Goal: Task Accomplishment & Management: Manage account settings

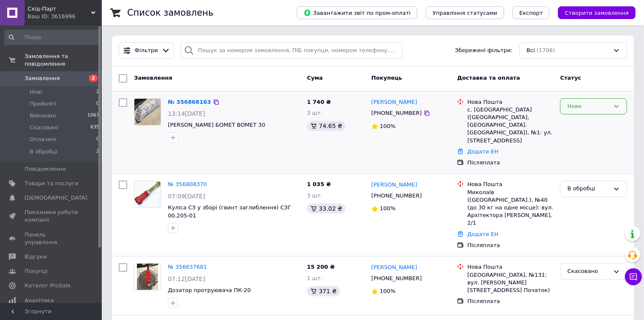
click at [580, 109] on div "Нове" at bounding box center [588, 106] width 42 height 9
click at [419, 145] on div "[PERSON_NAME] [PHONE_NUMBER] 100%" at bounding box center [411, 132] width 86 height 75
click at [584, 113] on div "Нове" at bounding box center [593, 106] width 67 height 17
click at [578, 136] on li "Виконано" at bounding box center [593, 140] width 66 height 16
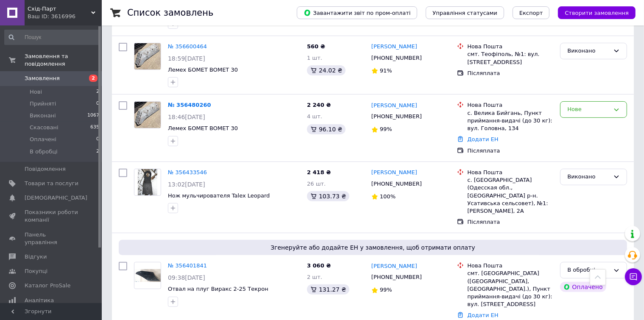
scroll to position [339, 0]
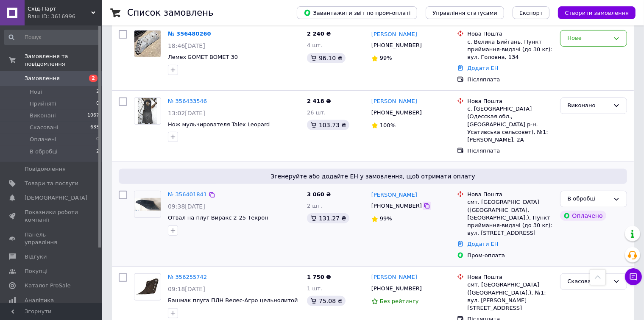
click at [423, 203] on icon at bounding box center [426, 206] width 7 height 7
drag, startPoint x: 130, startPoint y: 196, endPoint x: 144, endPoint y: 217, distance: 25.3
click at [130, 196] on div at bounding box center [122, 224] width 15 height 75
click at [60, 180] on span "Товари та послуги" at bounding box center [52, 184] width 54 height 8
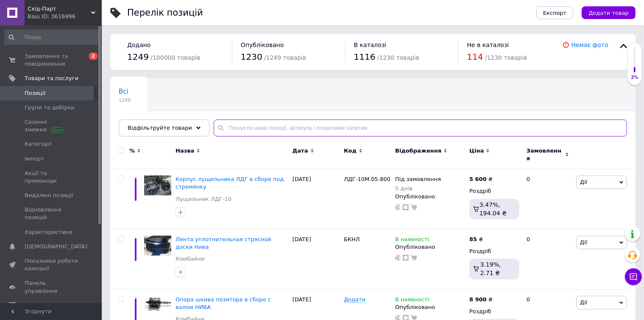
click at [247, 128] on input "text" at bounding box center [420, 127] width 413 height 17
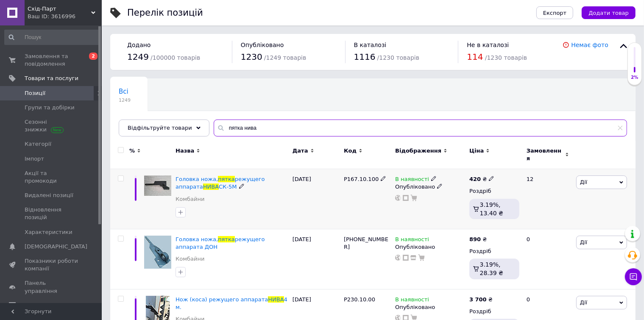
type input "пятка нива"
click at [595, 180] on span "Дії" at bounding box center [601, 182] width 51 height 14
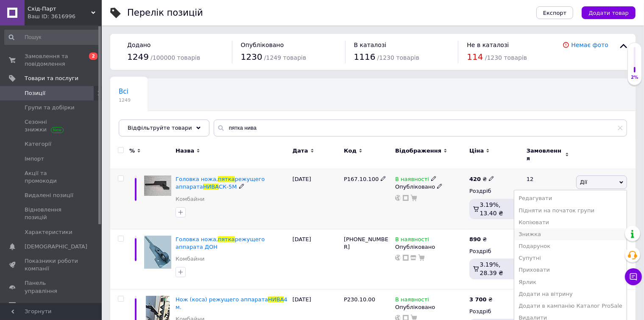
click at [553, 228] on li "Знижка" at bounding box center [570, 234] width 112 height 12
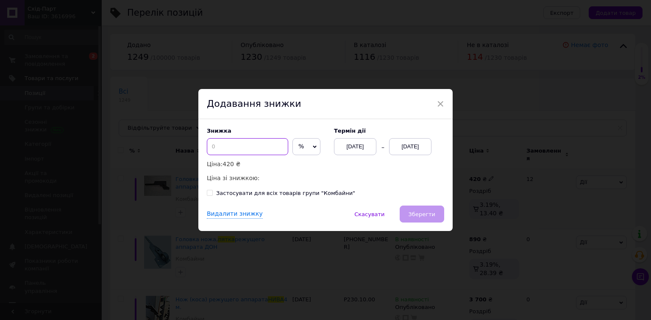
click at [224, 148] on input at bounding box center [247, 146] width 81 height 17
drag, startPoint x: 224, startPoint y: 148, endPoint x: 207, endPoint y: 149, distance: 16.5
click at [207, 149] on input "3" at bounding box center [247, 146] width 81 height 17
drag, startPoint x: 214, startPoint y: 147, endPoint x: 206, endPoint y: 148, distance: 7.8
click at [207, 148] on input "5" at bounding box center [247, 146] width 81 height 17
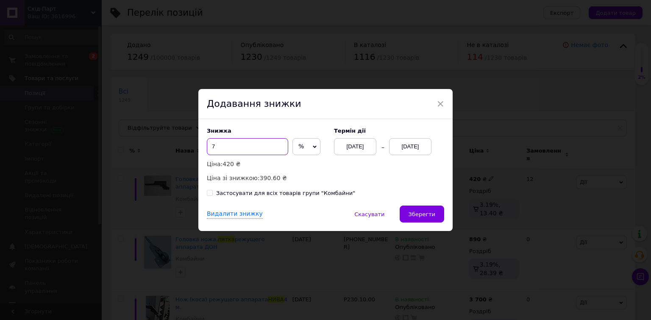
type input "7"
click at [398, 150] on div "[DATE]" at bounding box center [410, 146] width 42 height 17
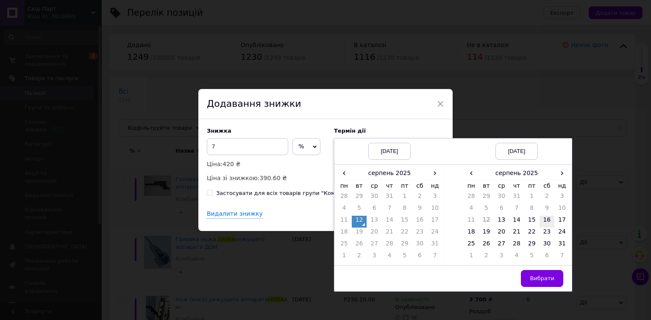
click at [547, 220] on td "16" at bounding box center [546, 222] width 15 height 12
click at [544, 279] on span "Вибрати" at bounding box center [542, 278] width 25 height 6
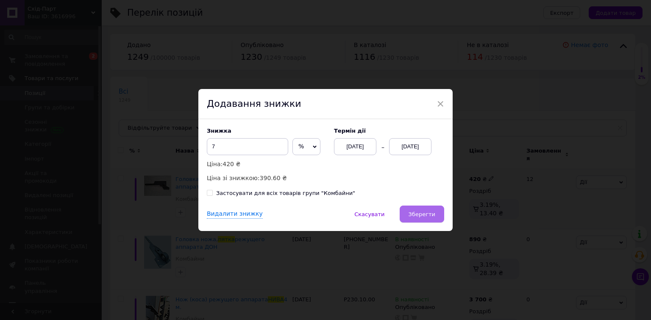
click at [430, 213] on span "Зберегти" at bounding box center [421, 214] width 27 height 6
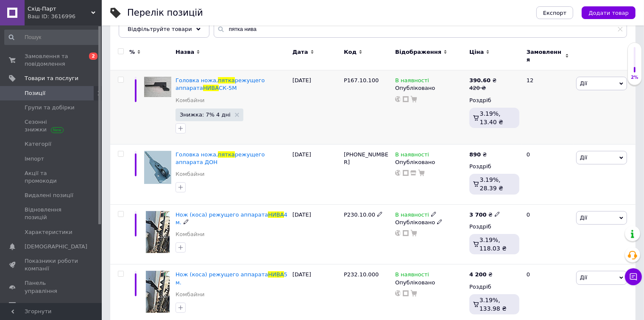
scroll to position [85, 0]
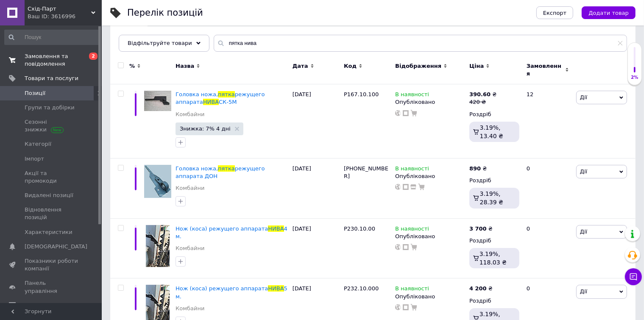
click at [41, 58] on span "Замовлення та повідомлення" at bounding box center [52, 60] width 54 height 15
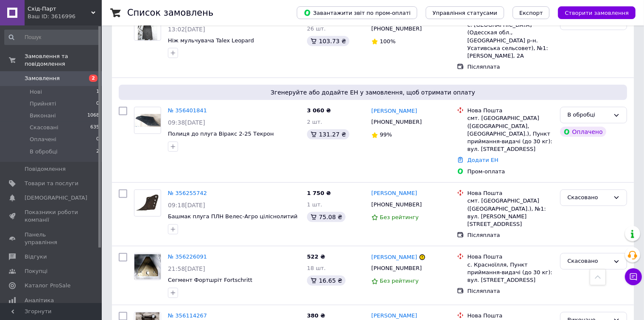
scroll to position [424, 0]
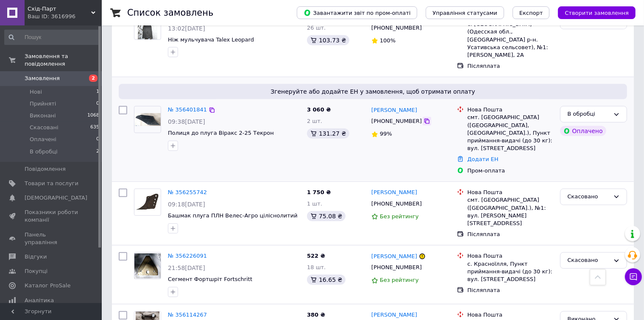
click at [423, 118] on icon at bounding box center [426, 121] width 7 height 7
drag, startPoint x: 431, startPoint y: 80, endPoint x: 400, endPoint y: 80, distance: 30.9
click at [400, 105] on div "[PERSON_NAME]" at bounding box center [410, 110] width 81 height 10
copy link "[PERSON_NAME]"
drag, startPoint x: 479, startPoint y: 86, endPoint x: 494, endPoint y: 86, distance: 14.9
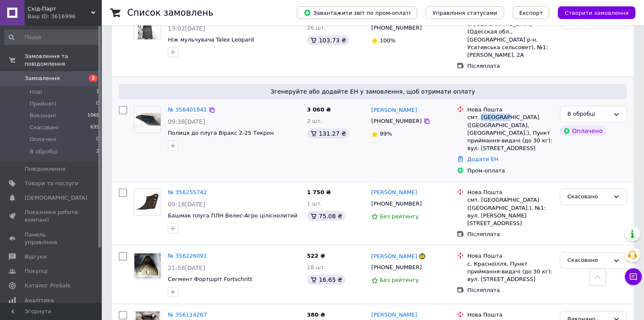
click at [498, 114] on div "смт. [GEOGRAPHIC_DATA] ([GEOGRAPHIC_DATA], [GEOGRAPHIC_DATA].), Пункт приймання…" at bounding box center [510, 133] width 86 height 39
copy div "[GEOGRAPHIC_DATA]"
click at [489, 156] on link "Додати ЕН" at bounding box center [482, 159] width 31 height 6
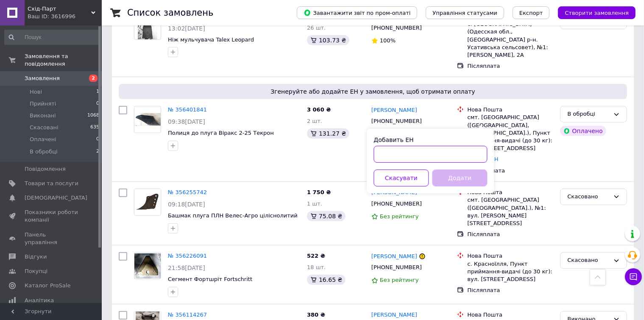
click at [420, 155] on input "Добавить ЕН" at bounding box center [430, 154] width 114 height 17
click at [415, 155] on input "Добавить ЕН" at bounding box center [430, 154] width 114 height 17
paste input "20451225346475"
type input "20451225346475"
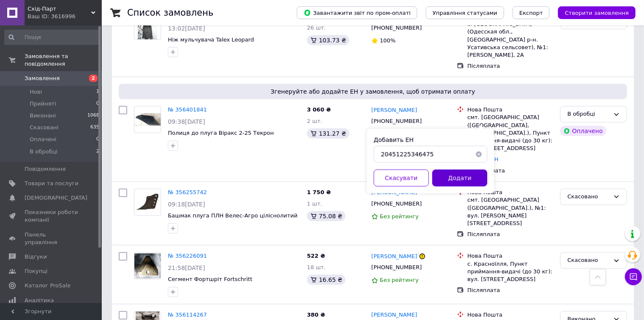
click at [454, 177] on button "Додати" at bounding box center [459, 177] width 55 height 17
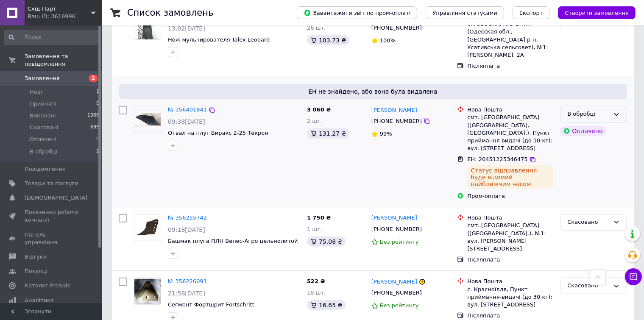
click at [614, 111] on icon at bounding box center [616, 114] width 7 height 7
click at [592, 139] on li "Виконано" at bounding box center [593, 147] width 66 height 16
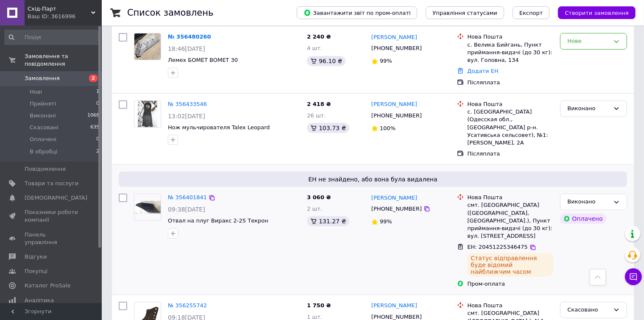
scroll to position [339, 0]
